Goal: Task Accomplishment & Management: Use online tool/utility

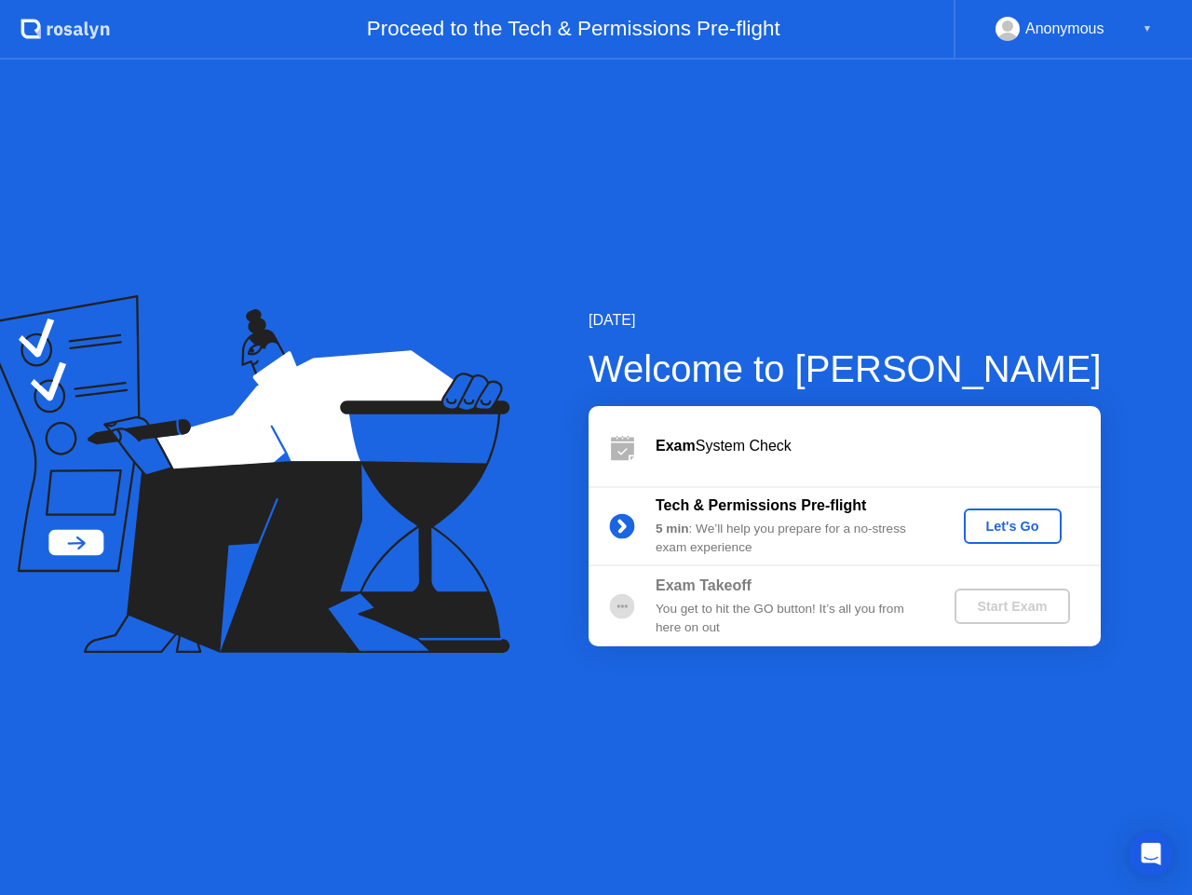
click at [997, 529] on div "Let's Go" at bounding box center [1013, 526] width 83 height 15
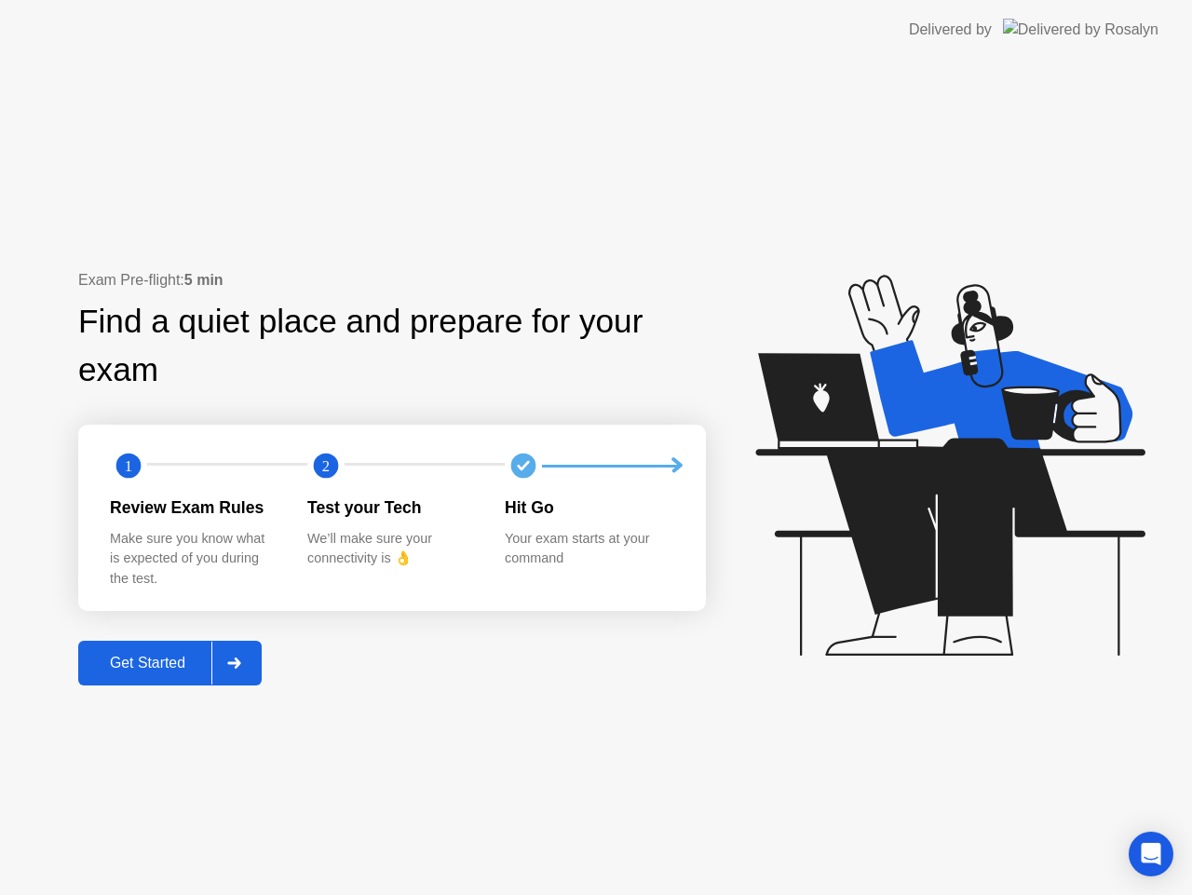
click at [180, 659] on div "Get Started" at bounding box center [148, 663] width 128 height 17
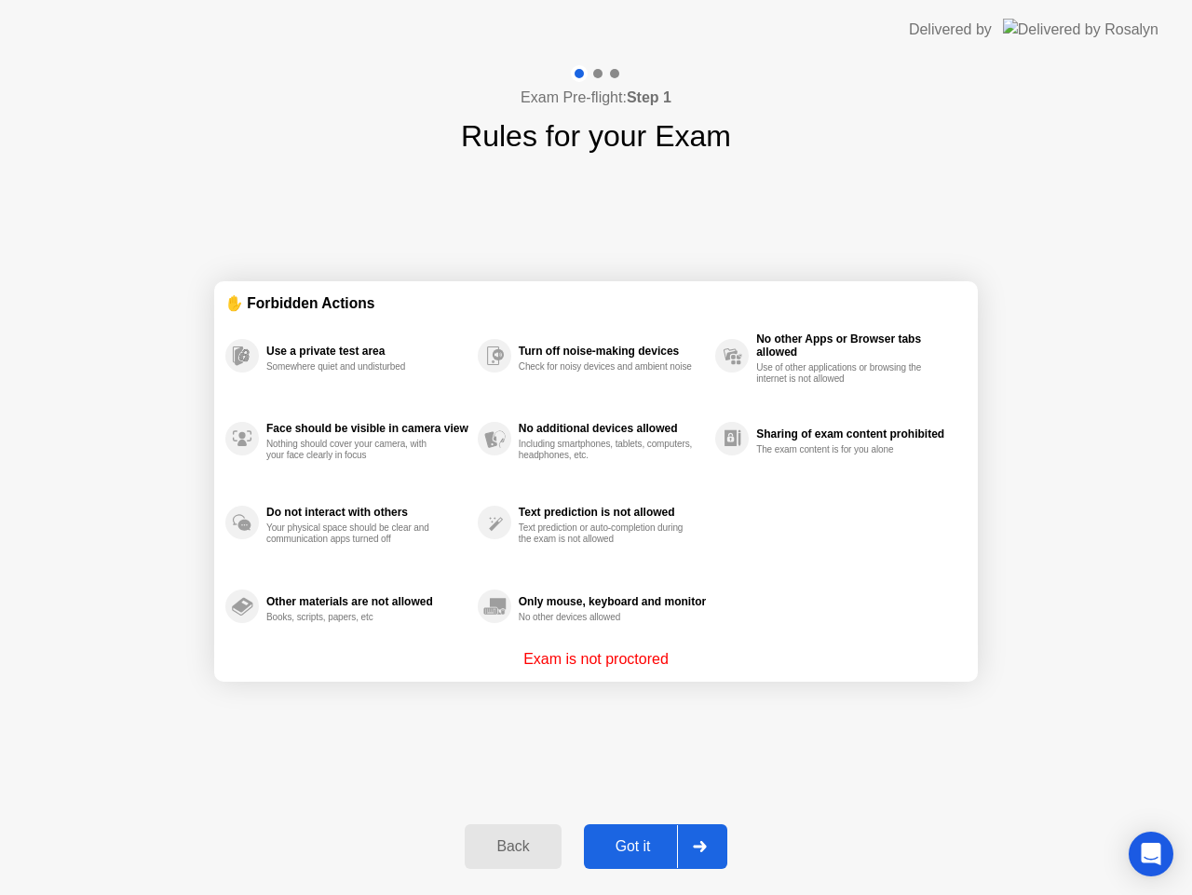
click at [632, 831] on button "Got it" at bounding box center [655, 846] width 143 height 45
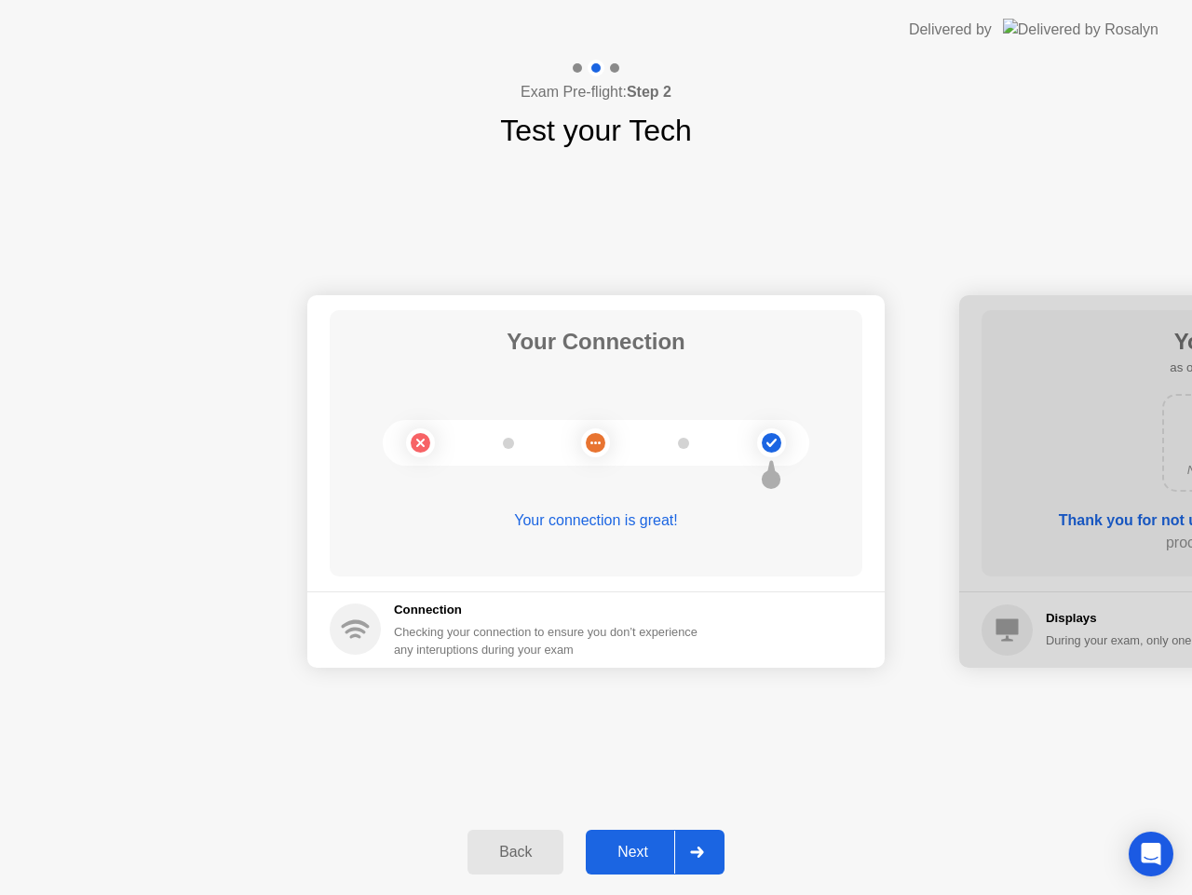
click at [642, 846] on div "Next" at bounding box center [632, 852] width 83 height 17
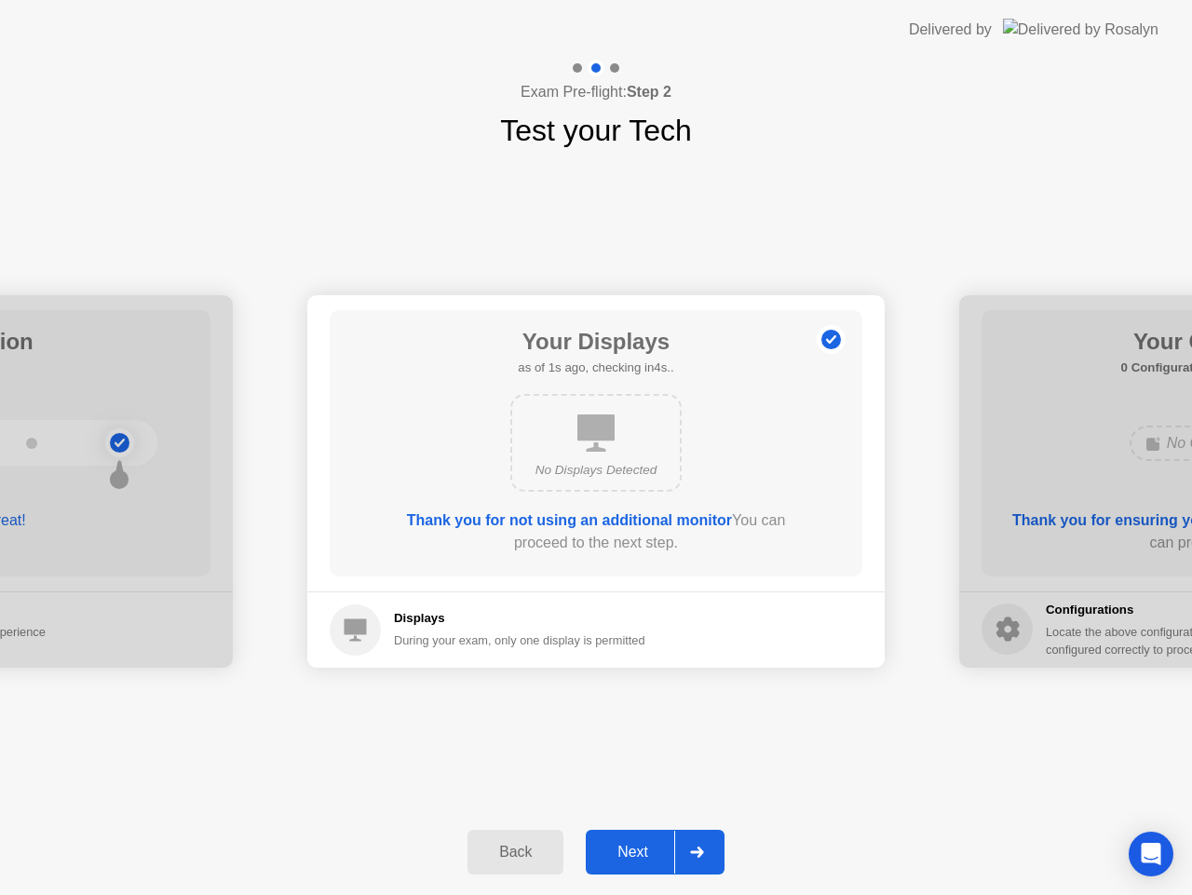
click at [642, 846] on div "Next" at bounding box center [632, 852] width 83 height 17
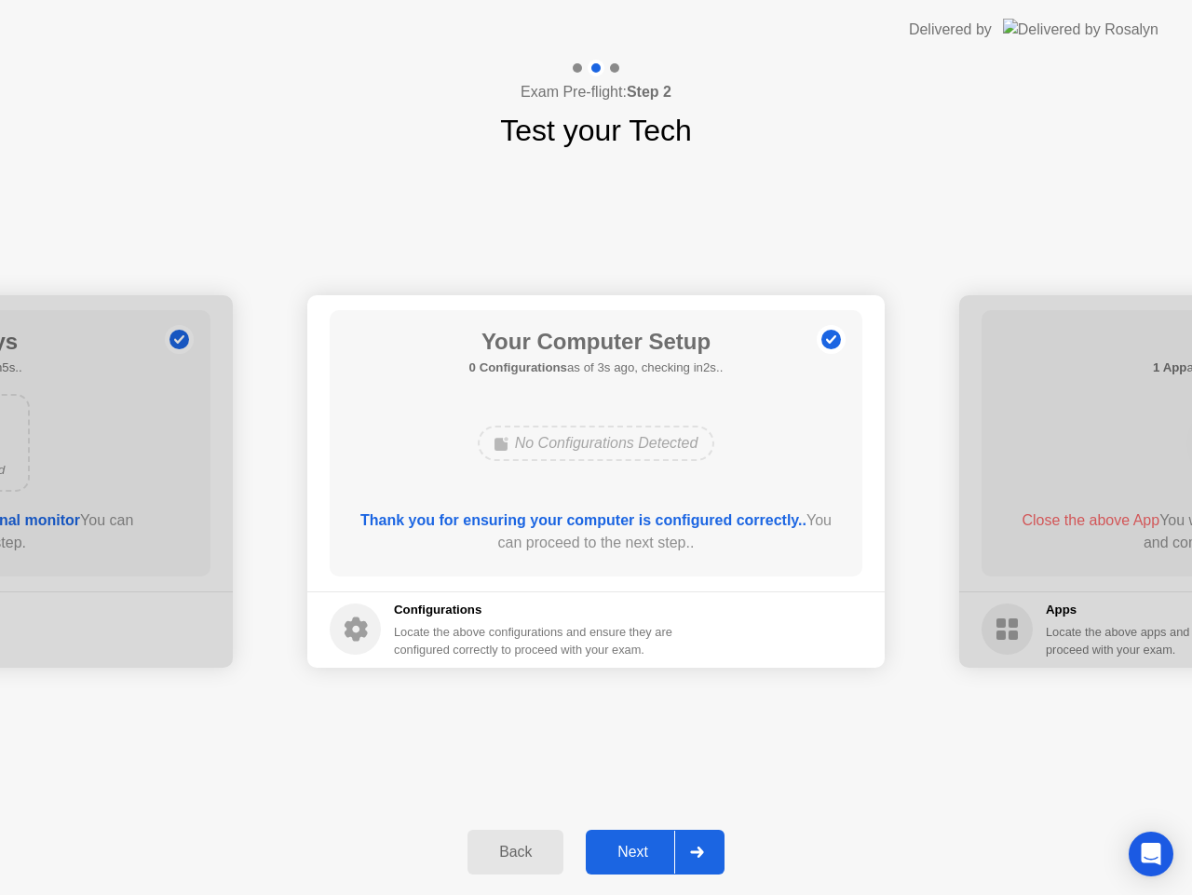
click at [642, 846] on div "Next" at bounding box center [632, 852] width 83 height 17
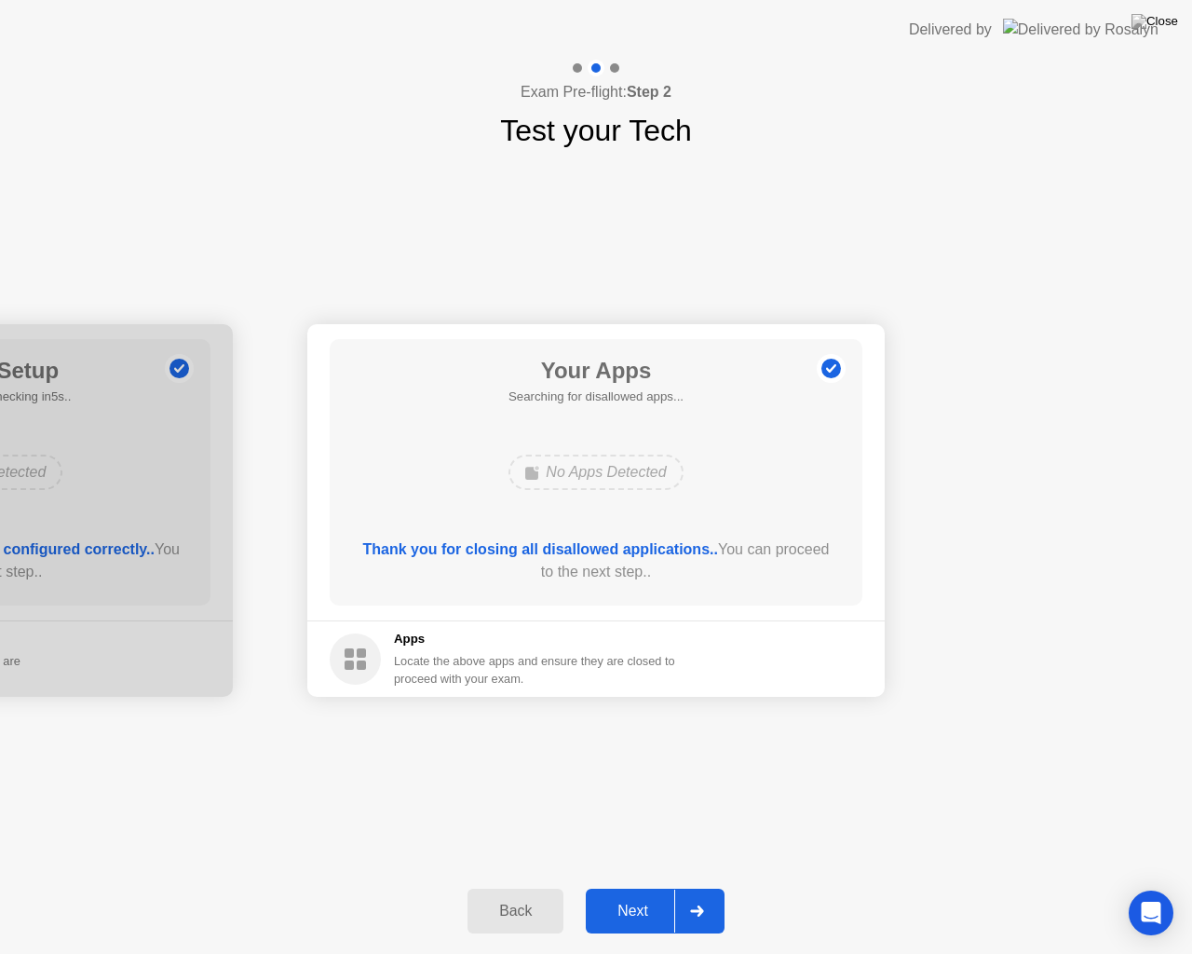
click at [638, 894] on button "Next" at bounding box center [655, 911] width 139 height 45
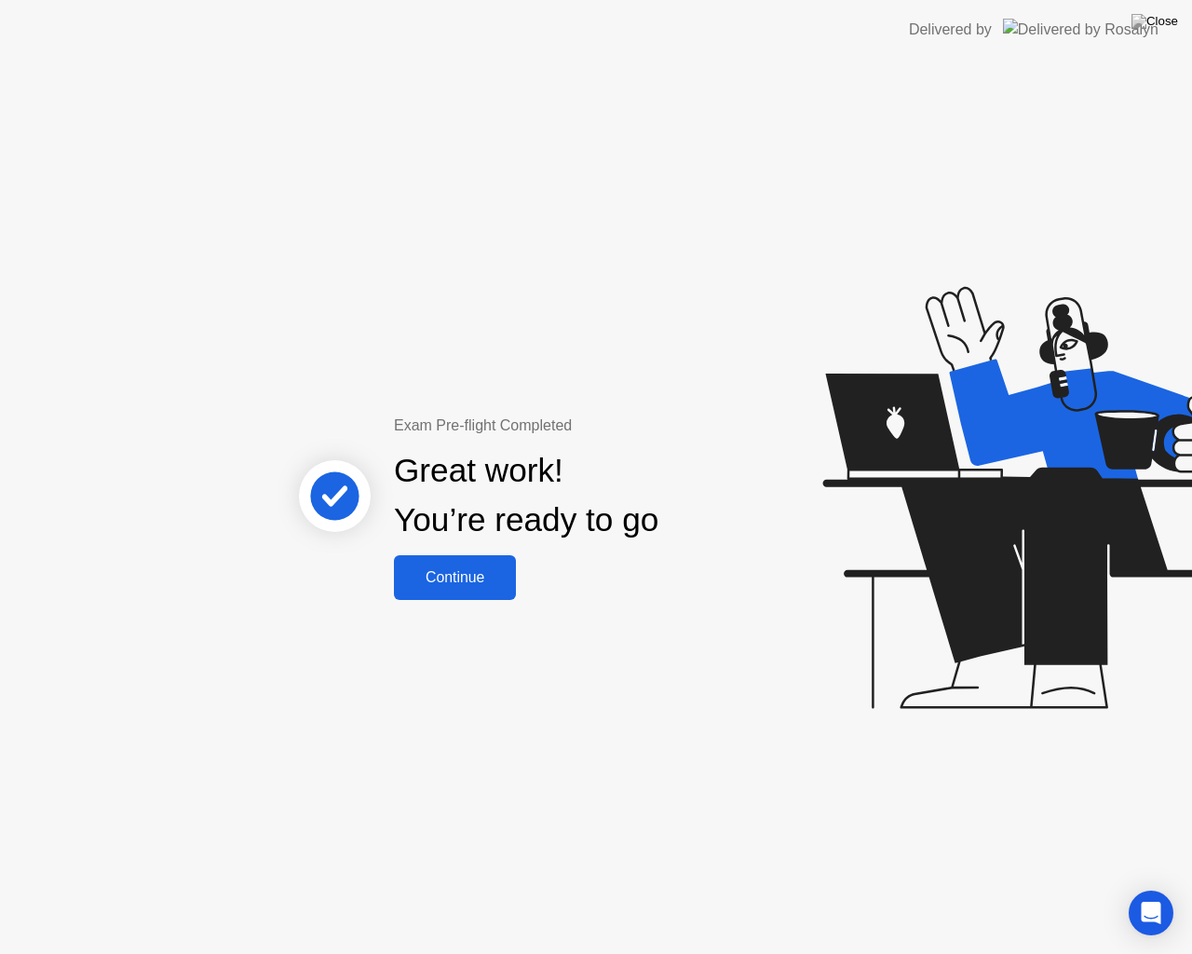
click at [457, 586] on div "Continue" at bounding box center [455, 577] width 111 height 17
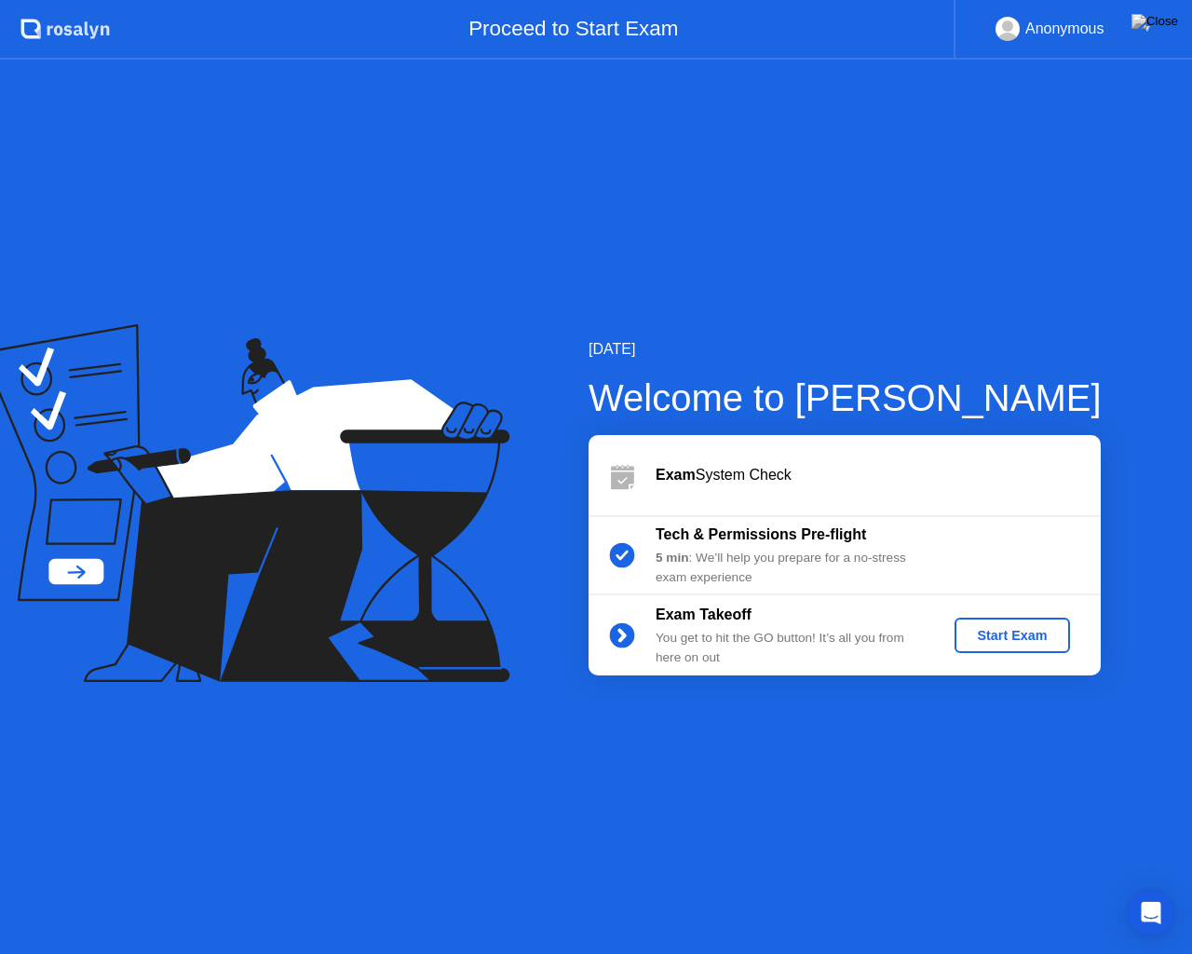
click at [1030, 632] on div "Start Exam" at bounding box center [1012, 635] width 100 height 15
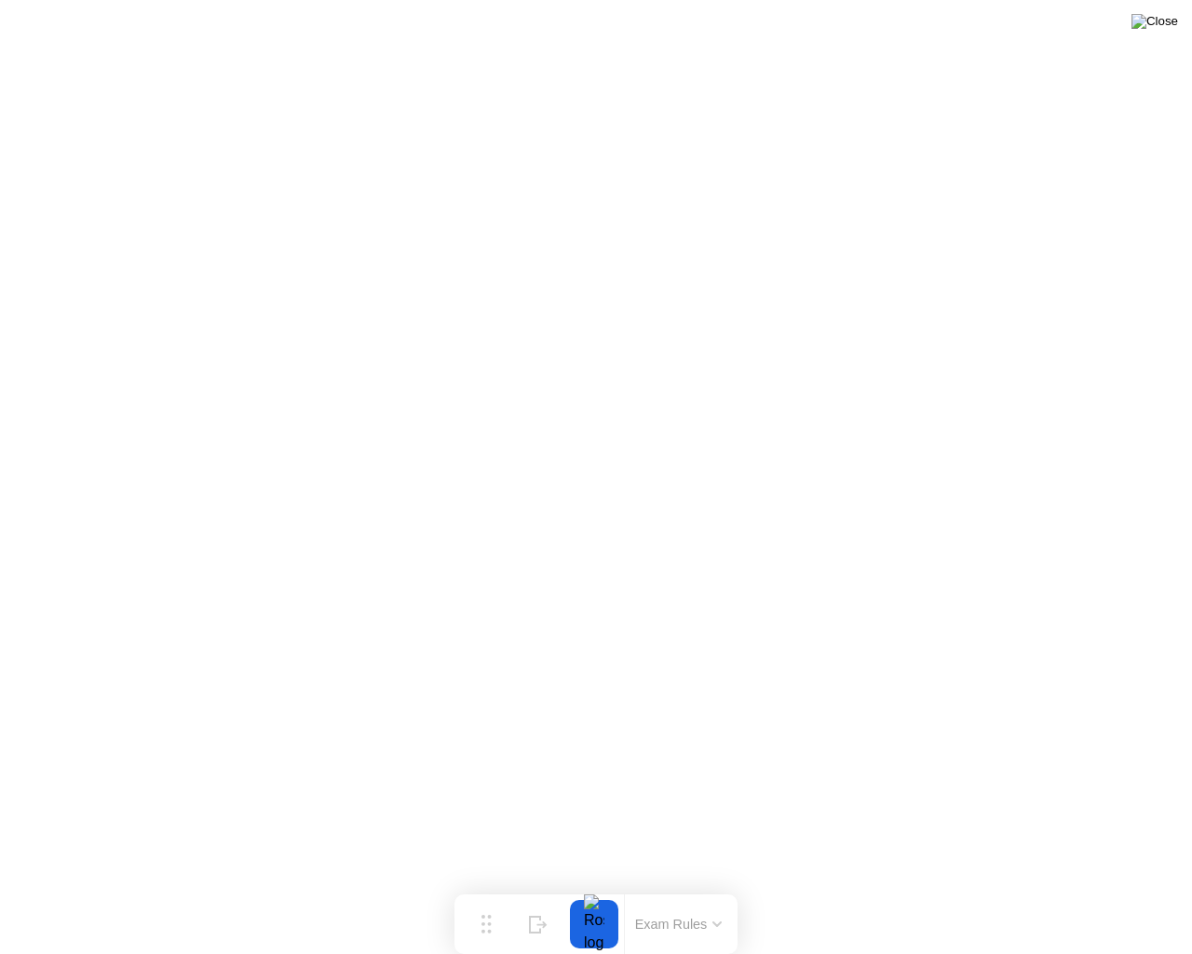
click at [1159, 23] on img at bounding box center [1155, 21] width 47 height 15
click at [1156, 28] on img at bounding box center [1155, 21] width 47 height 15
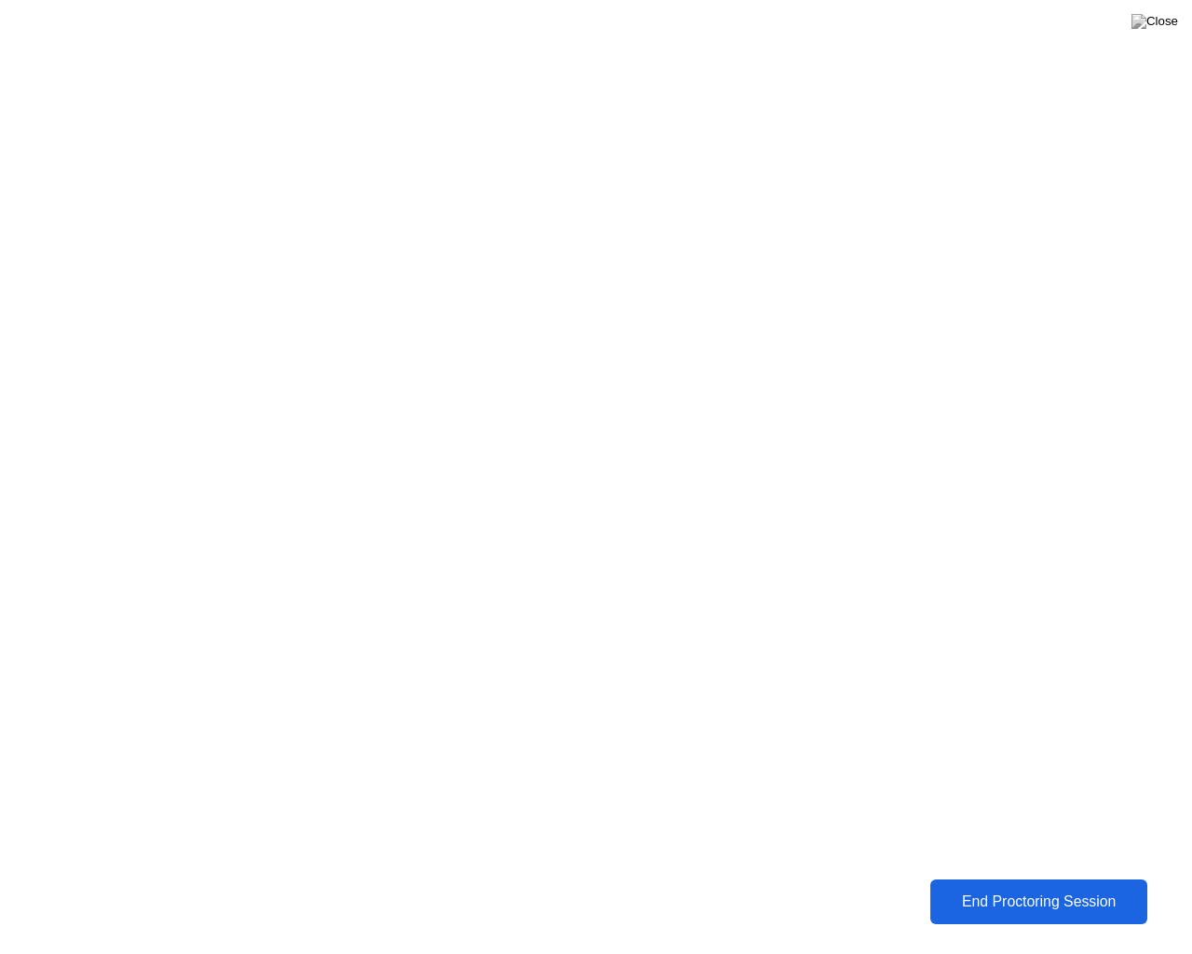
click at [1003, 888] on button "End Proctoring Session" at bounding box center [1039, 901] width 217 height 45
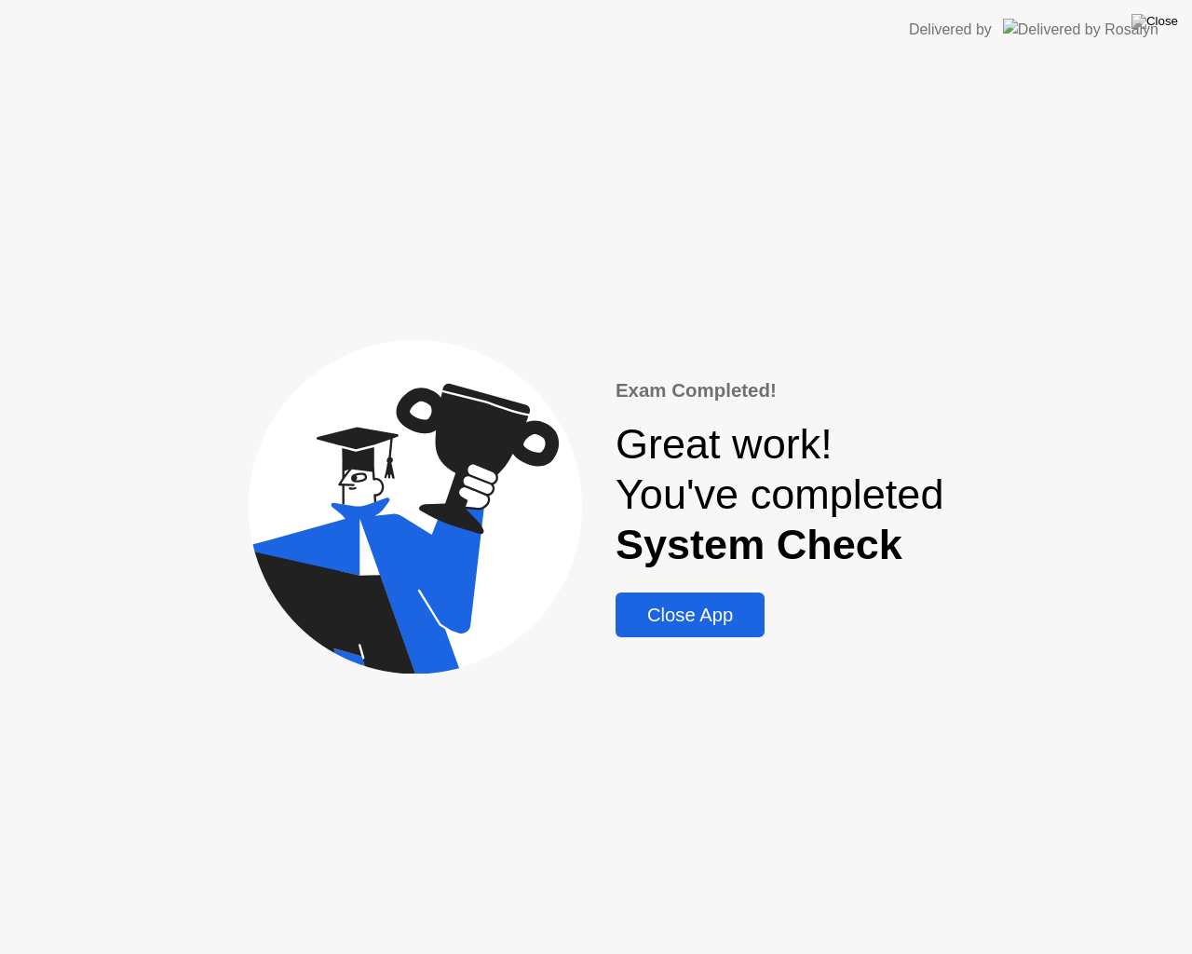
click at [756, 611] on button "Close App" at bounding box center [690, 614] width 149 height 45
